Goal: Check status: Check status

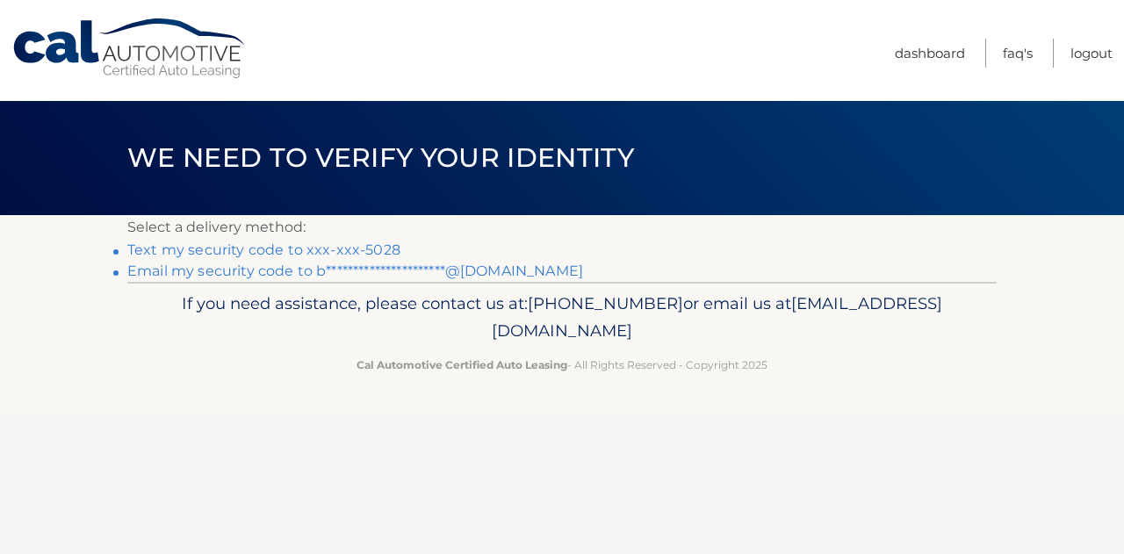
click at [367, 244] on link "Text my security code to xxx-xxx-5028" at bounding box center [263, 250] width 273 height 17
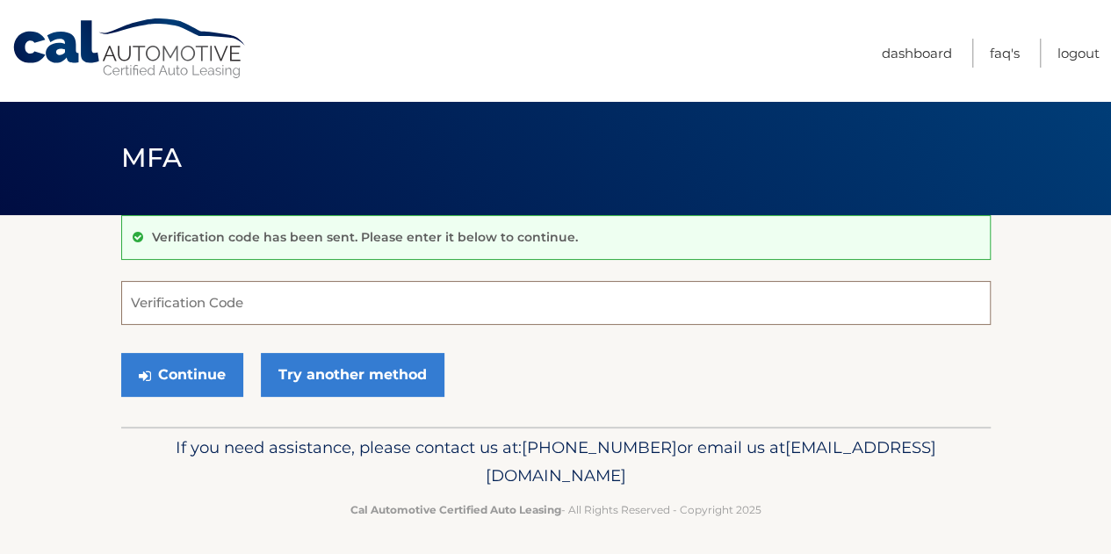
click at [618, 281] on input "Verification Code" at bounding box center [555, 303] width 869 height 44
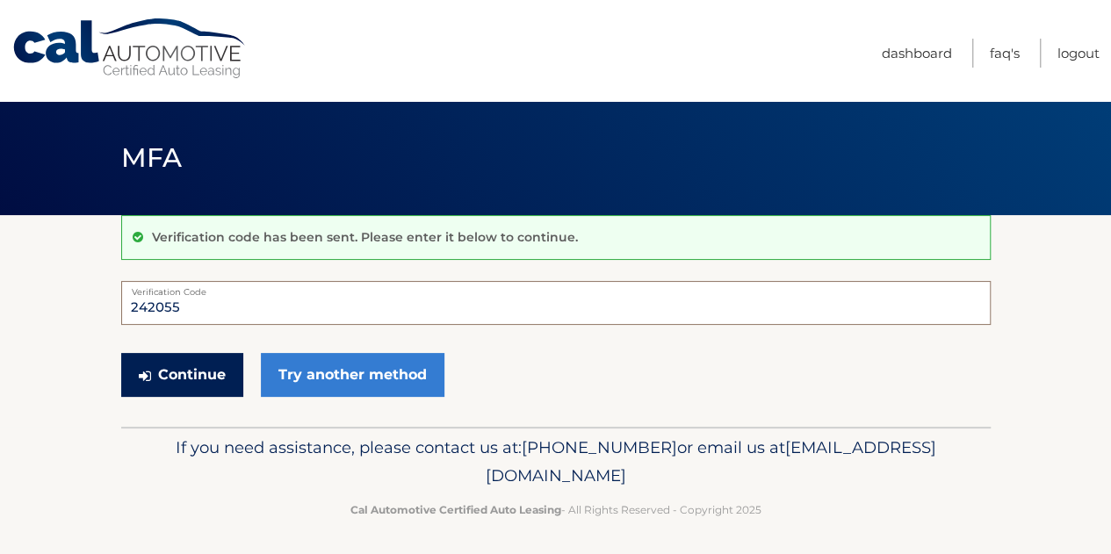
type input "242055"
click at [211, 372] on button "Continue" at bounding box center [182, 375] width 122 height 44
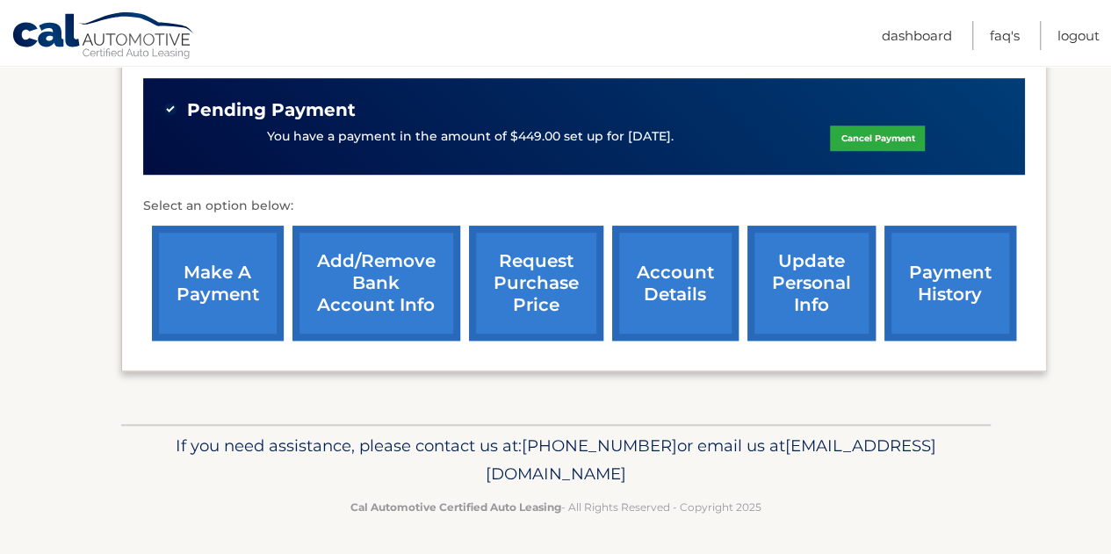
scroll to position [517, 0]
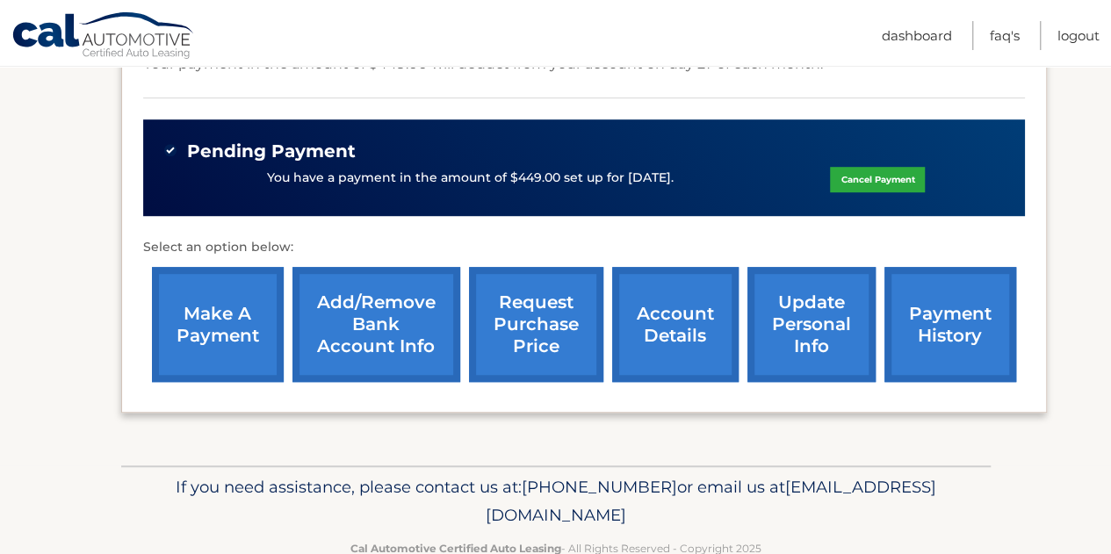
click at [640, 324] on link "account details" at bounding box center [675, 324] width 126 height 115
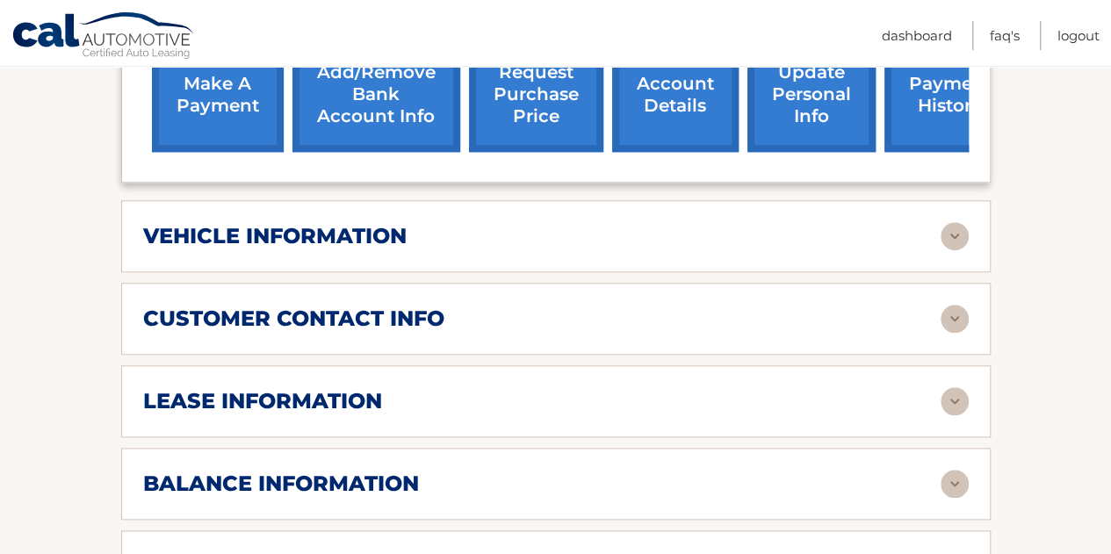
scroll to position [769, 0]
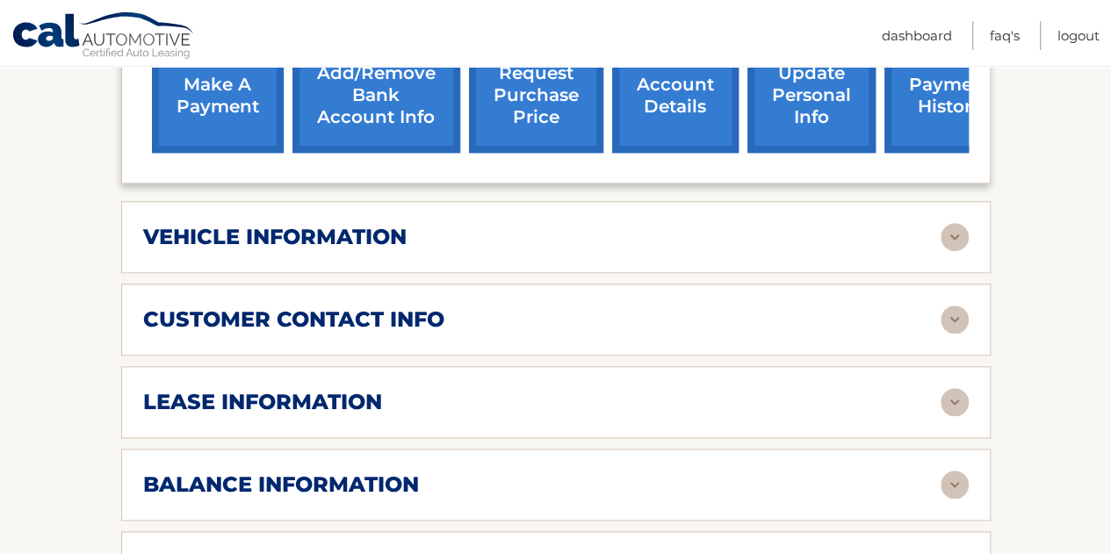
click at [846, 252] on div "vehicle information vehicle Year 2023 vehicle make Honda vehicle model Pilot ve…" at bounding box center [555, 237] width 869 height 72
click at [958, 388] on img at bounding box center [955, 402] width 28 height 28
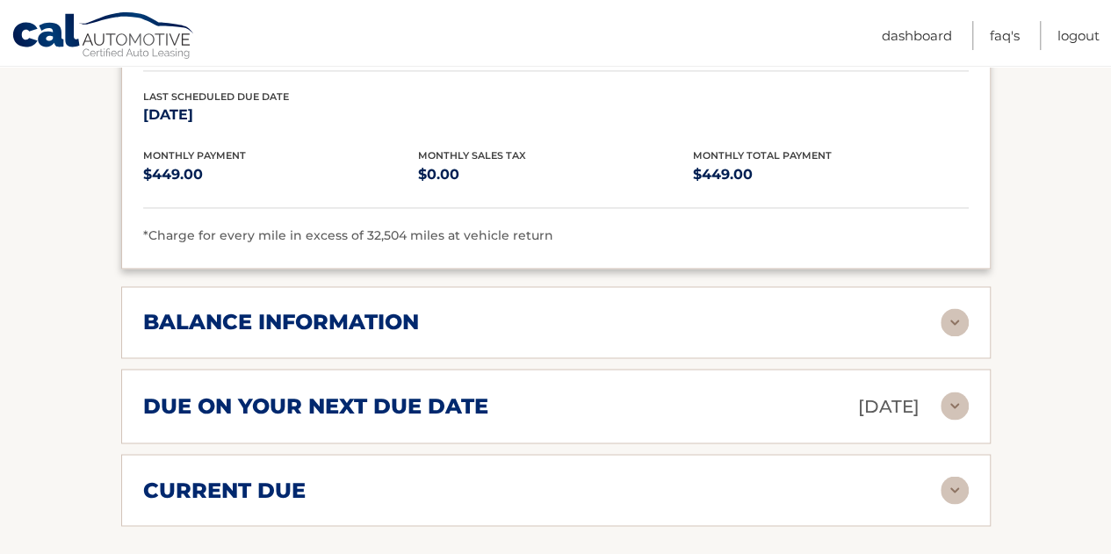
scroll to position [1263, 0]
click at [949, 311] on img at bounding box center [955, 321] width 28 height 28
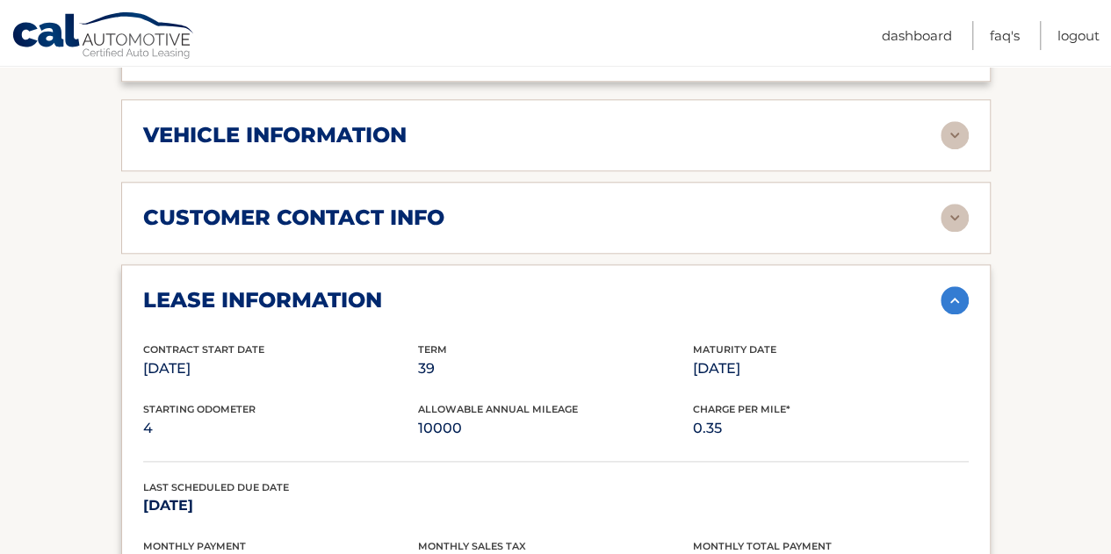
scroll to position [863, 0]
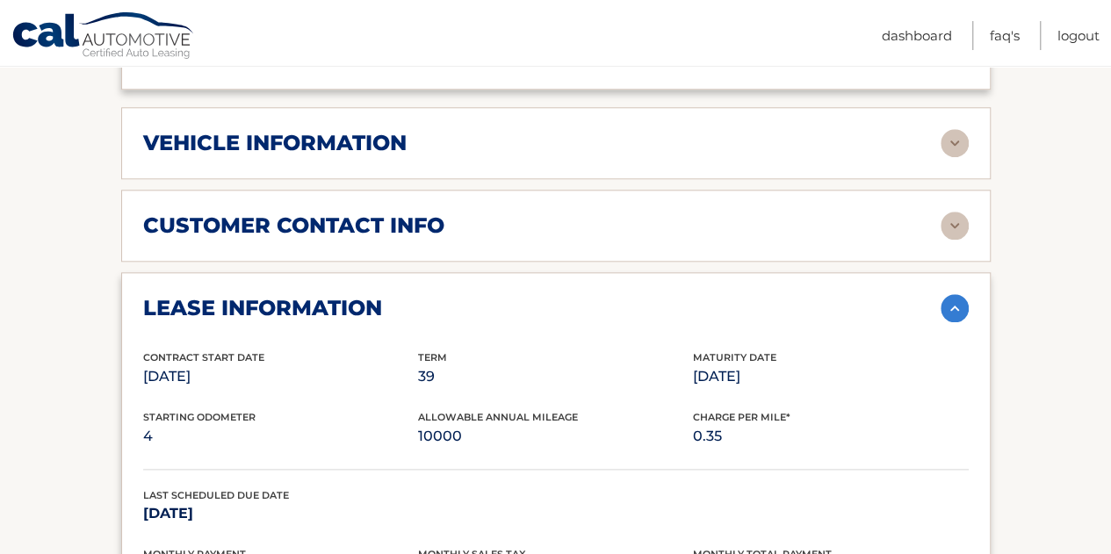
click at [942, 132] on img at bounding box center [955, 143] width 28 height 28
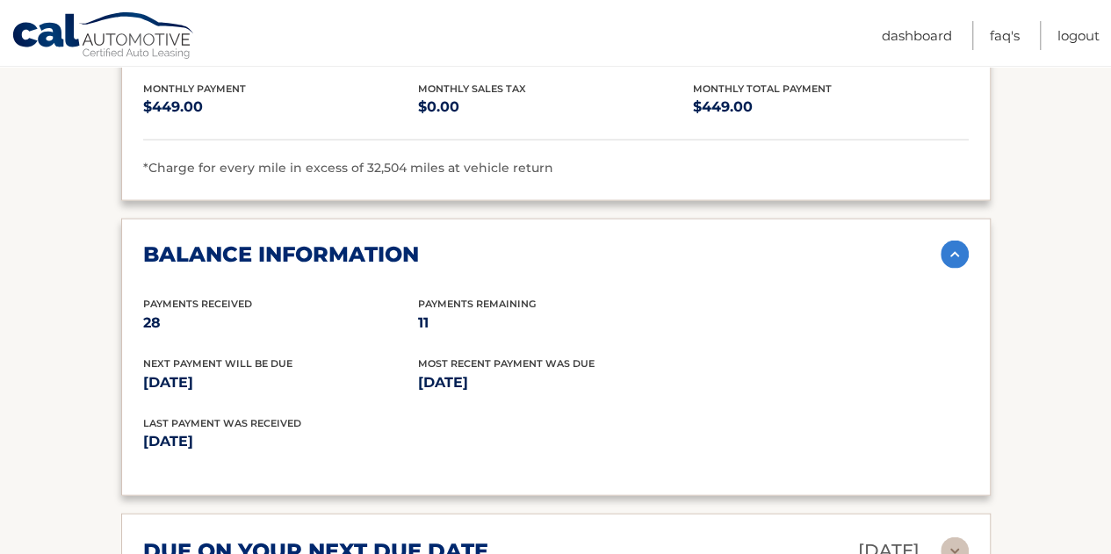
scroll to position [1751, 0]
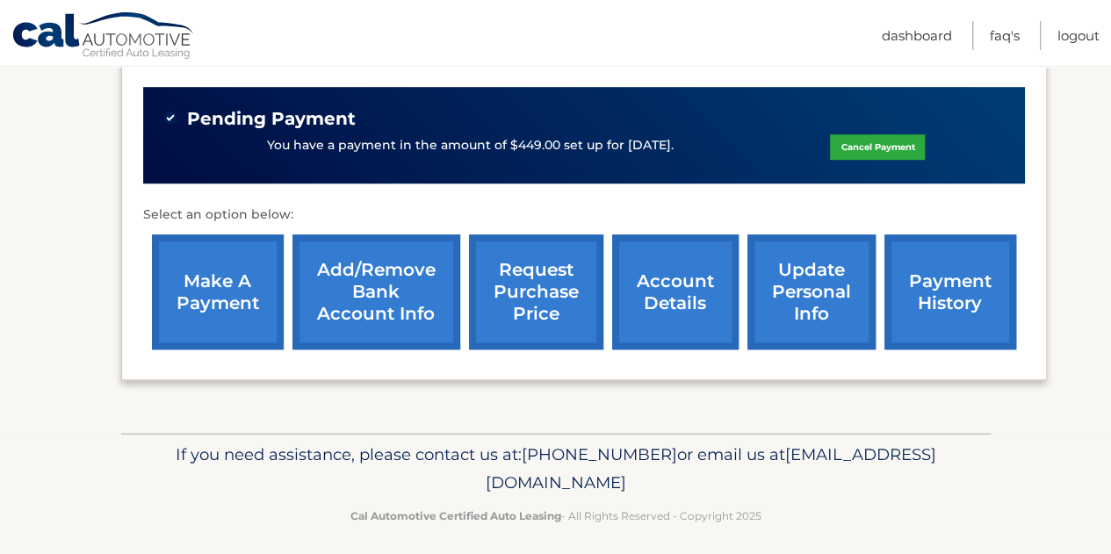
scroll to position [549, 0]
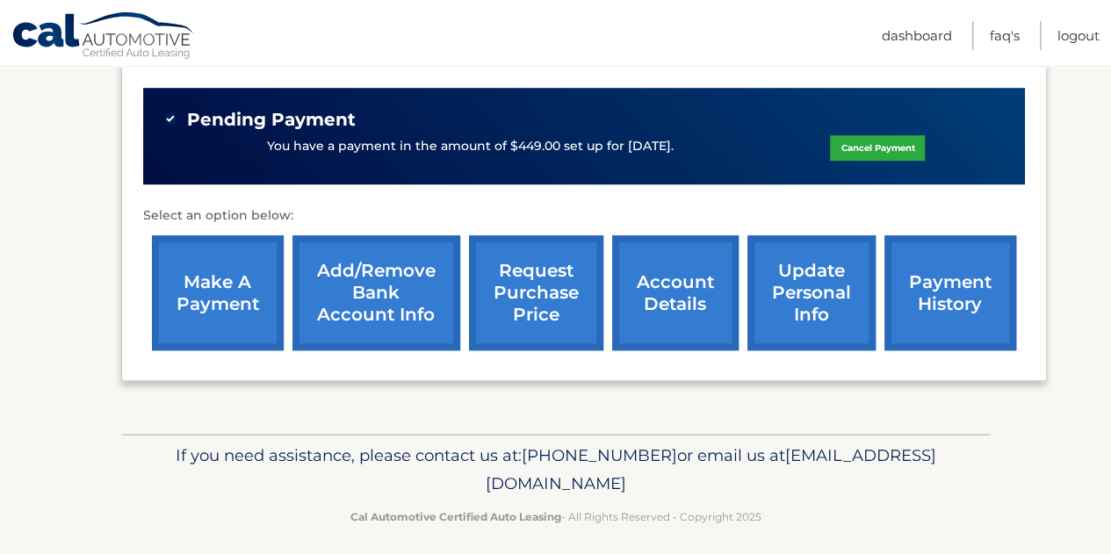
click at [667, 296] on link "account details" at bounding box center [675, 292] width 126 height 115
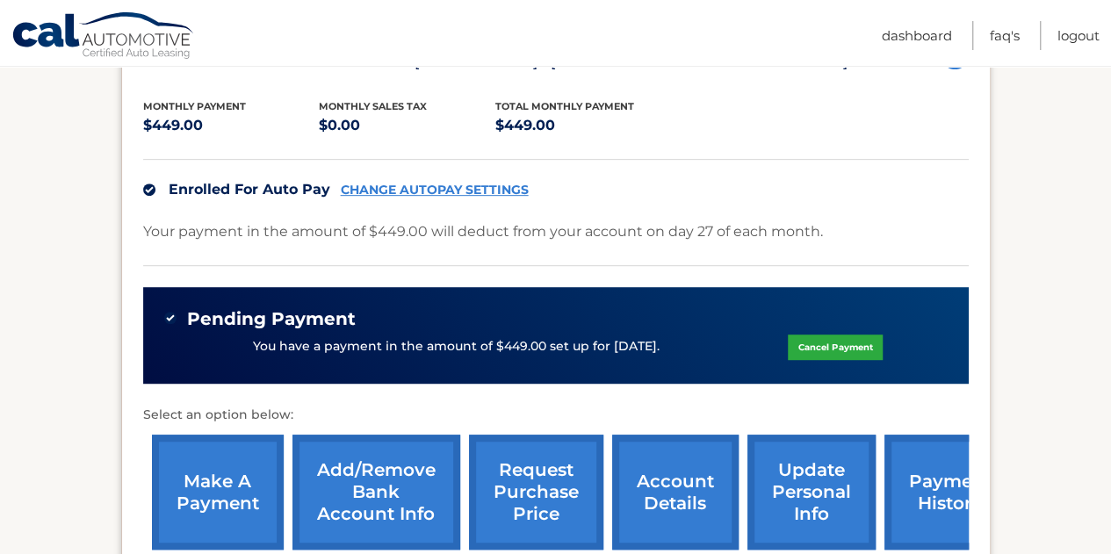
scroll to position [843, 0]
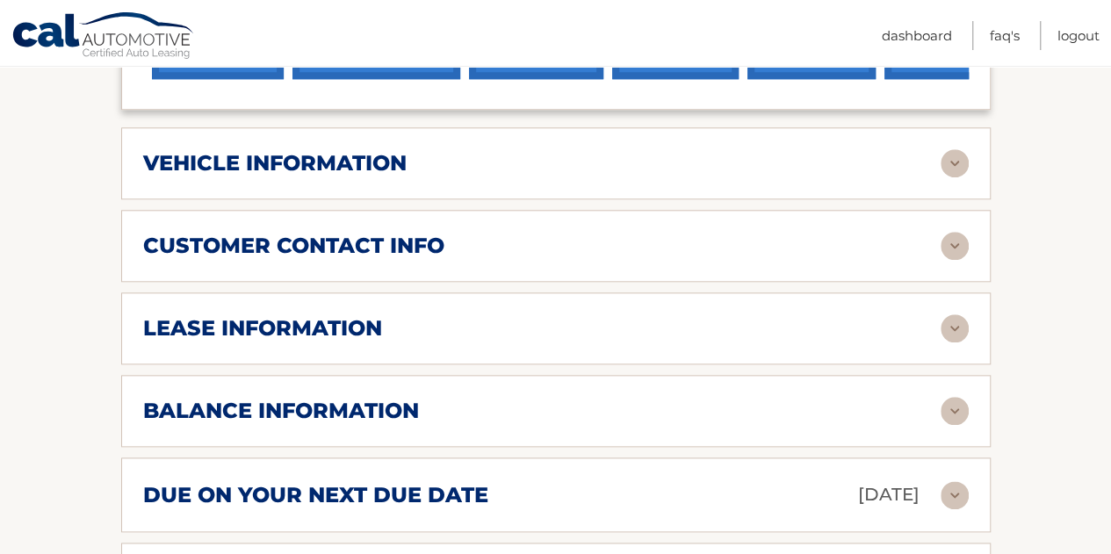
click at [956, 314] on img at bounding box center [955, 328] width 28 height 28
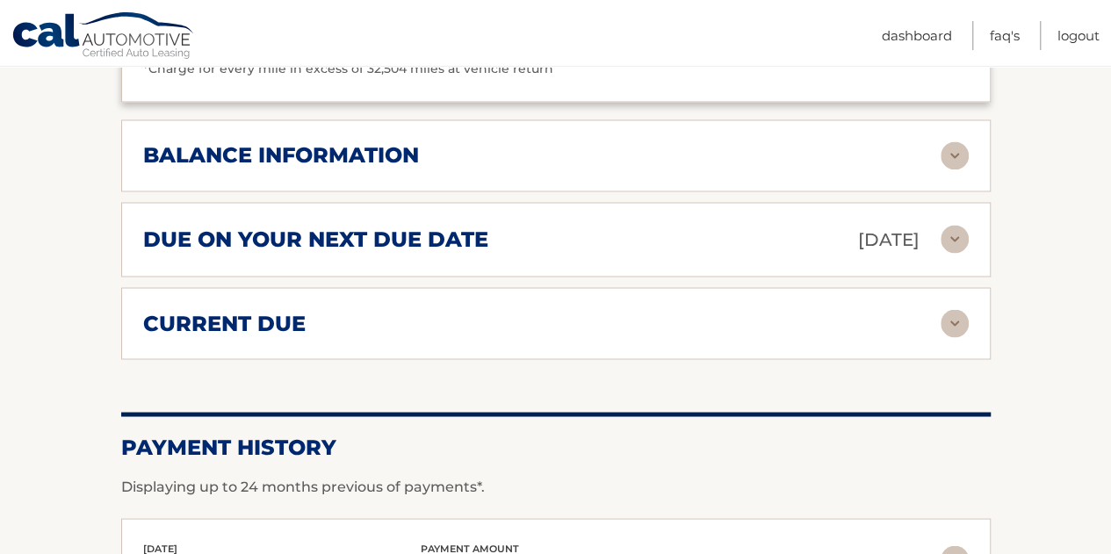
scroll to position [1428, 0]
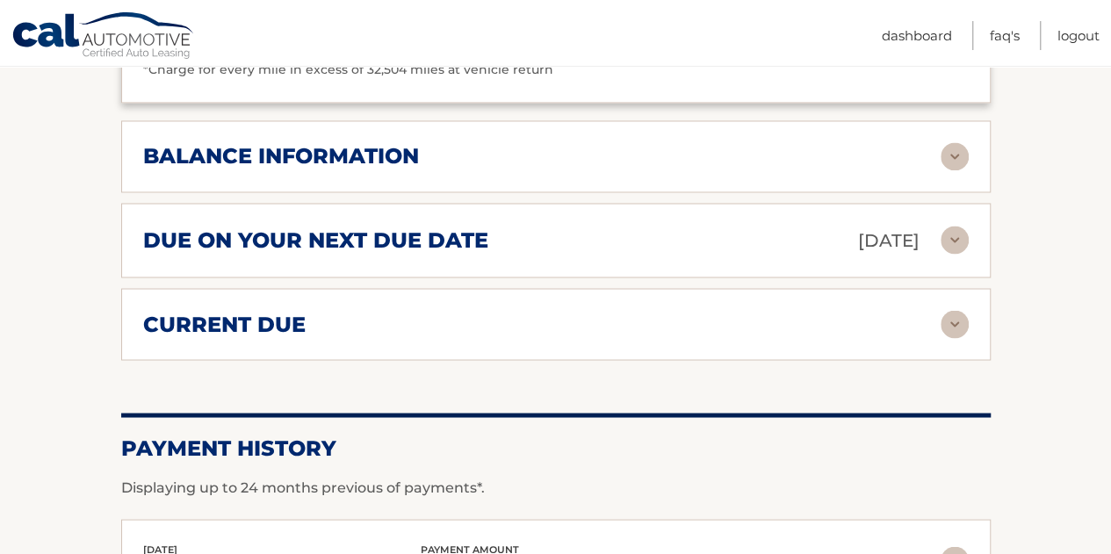
click at [956, 318] on img at bounding box center [955, 324] width 28 height 28
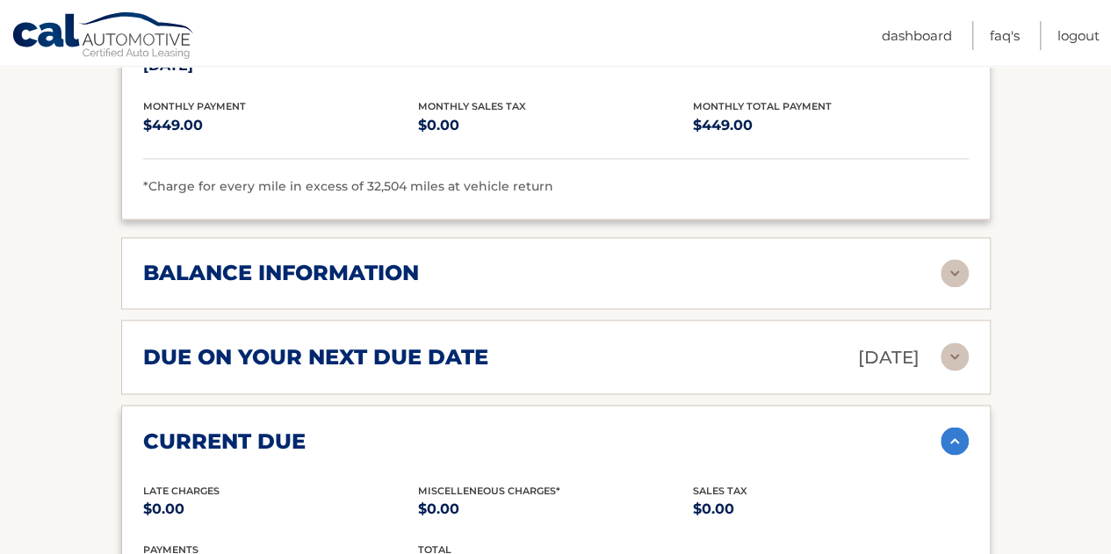
scroll to position [1310, 0]
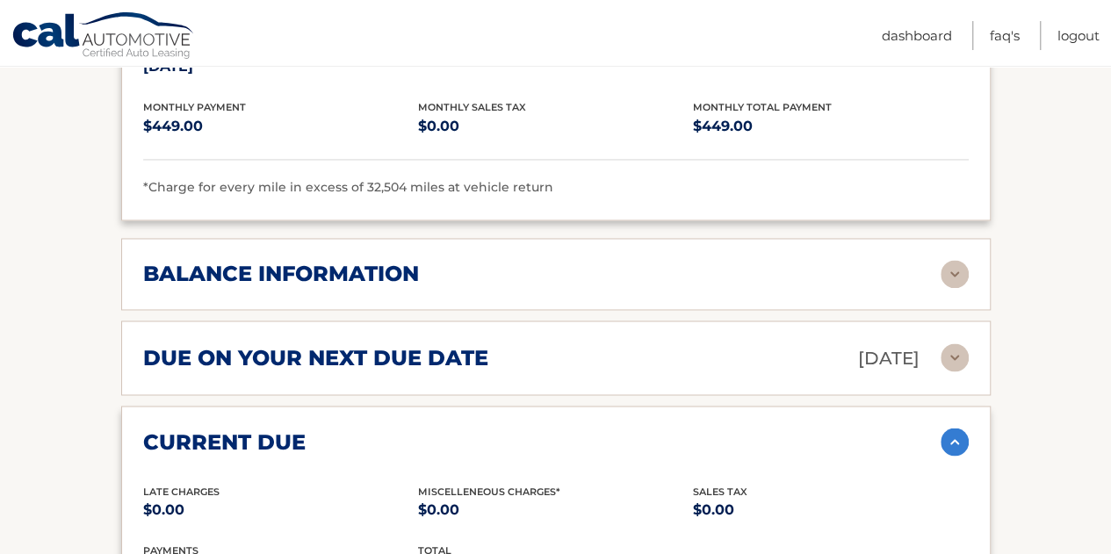
click at [964, 268] on img at bounding box center [955, 274] width 28 height 28
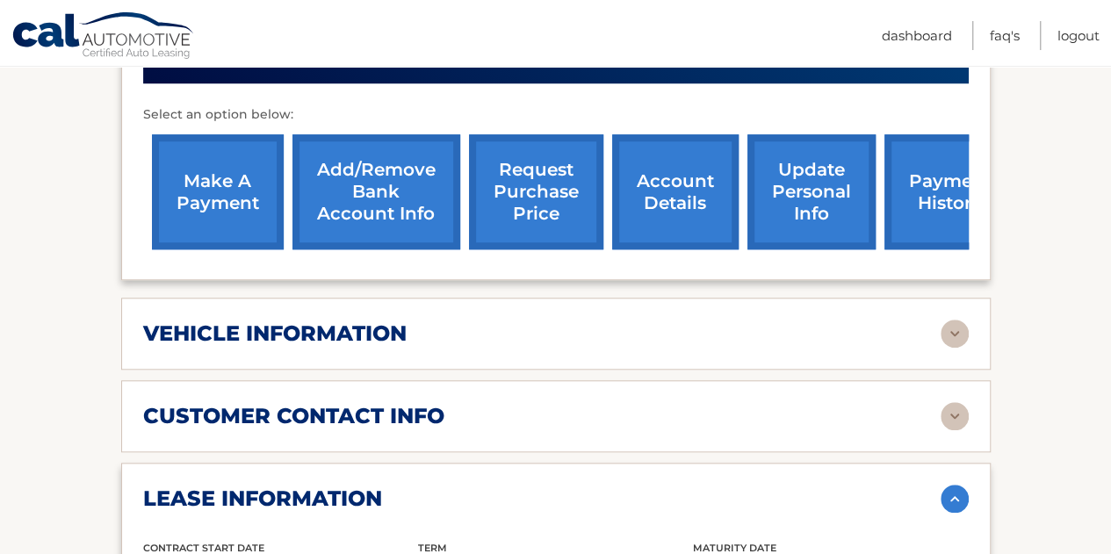
scroll to position [669, 0]
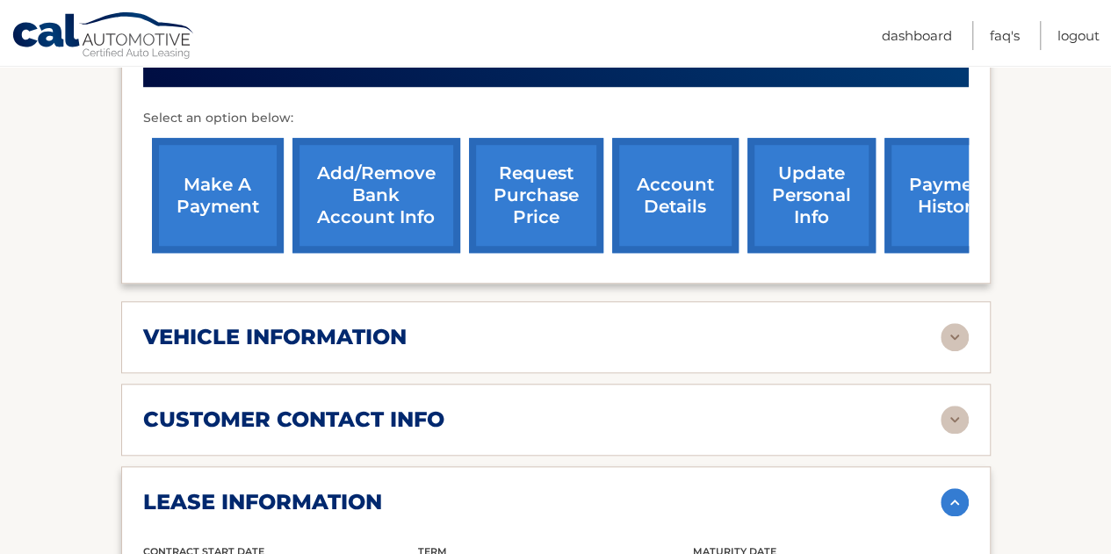
click at [959, 345] on img at bounding box center [955, 337] width 28 height 28
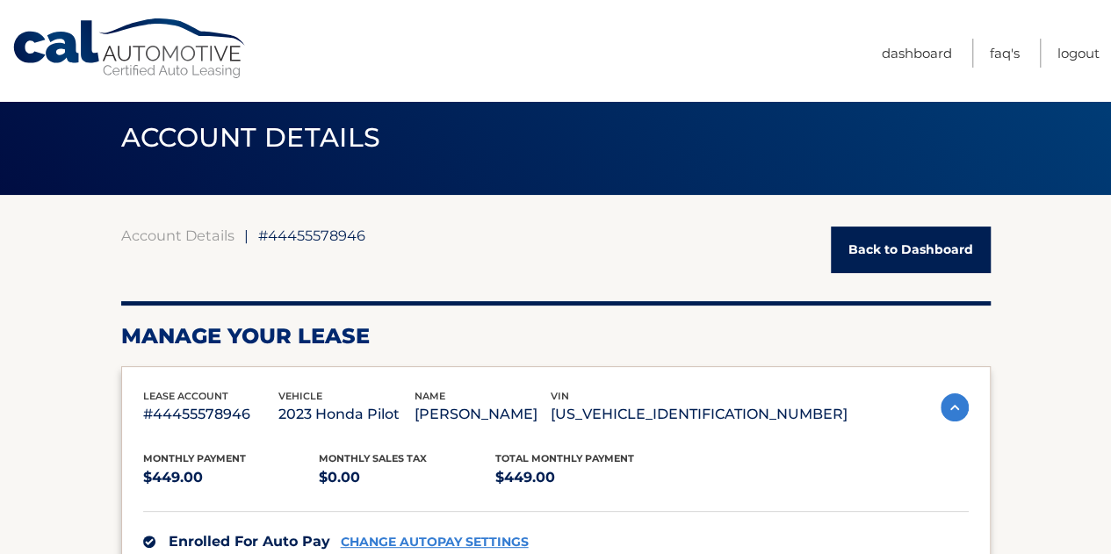
scroll to position [21, 0]
